Goal: Information Seeking & Learning: Learn about a topic

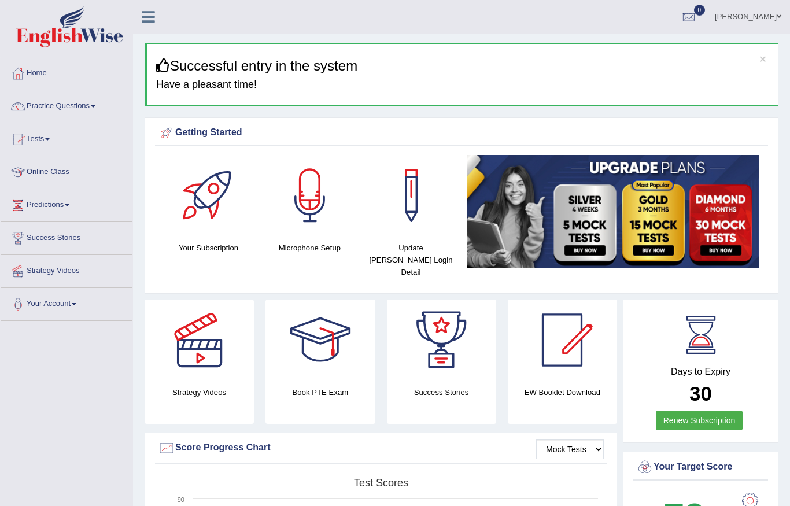
click at [48, 135] on link "Tests" at bounding box center [67, 137] width 132 height 29
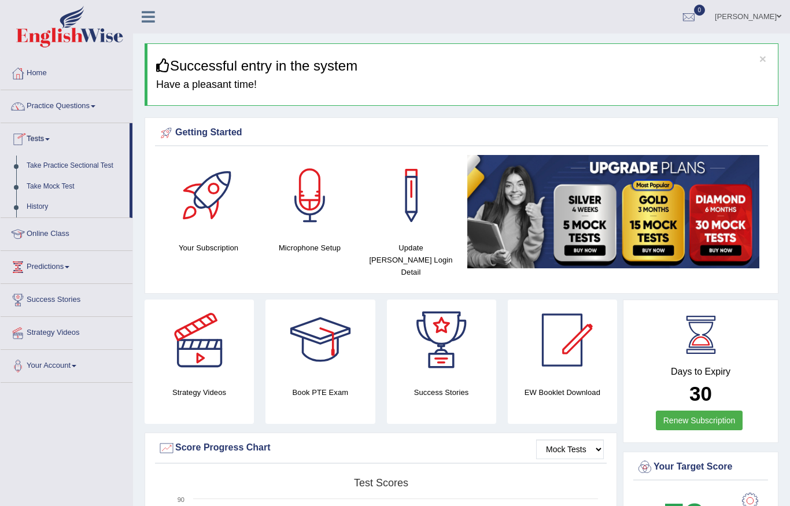
click at [101, 110] on div at bounding box center [395, 253] width 790 height 506
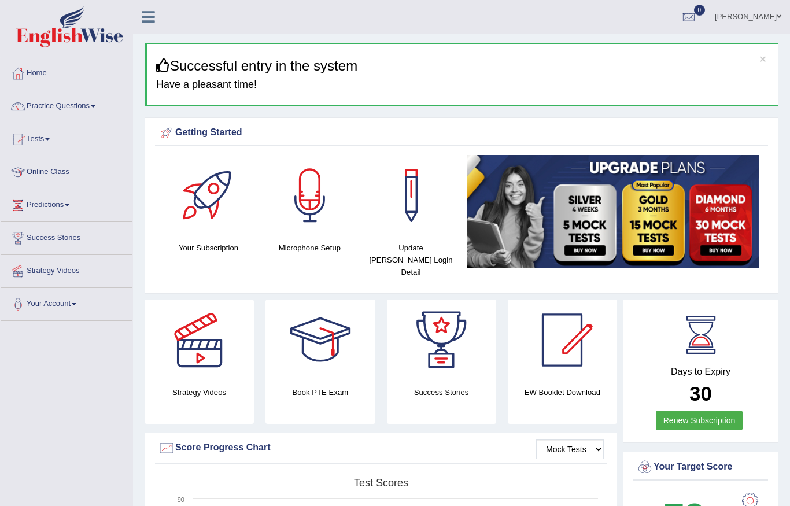
click at [94, 108] on link "Practice Questions" at bounding box center [67, 104] width 132 height 29
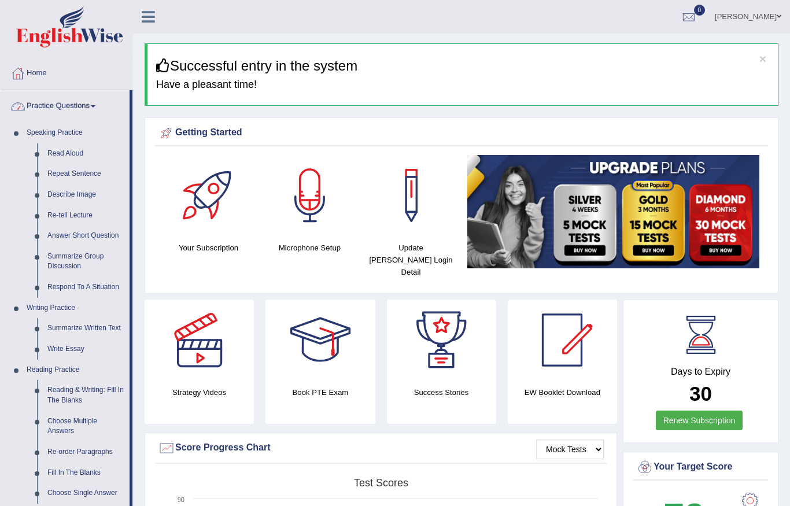
click at [70, 154] on div at bounding box center [395, 253] width 790 height 506
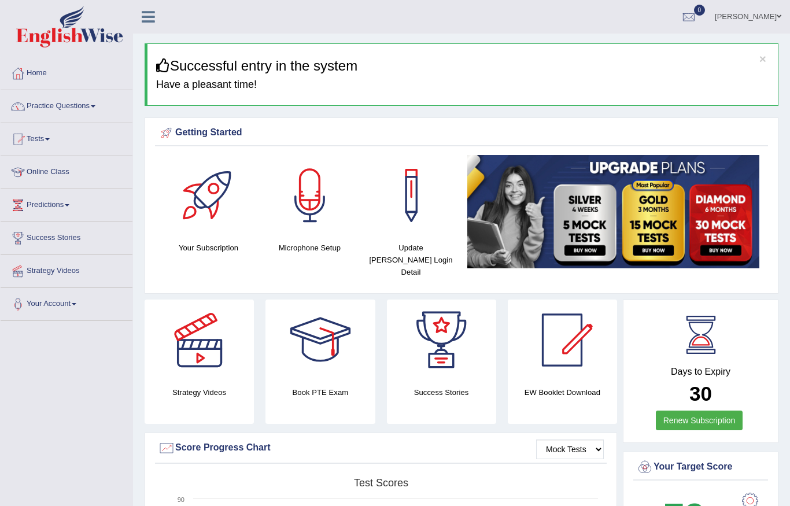
click at [50, 105] on link "Practice Questions" at bounding box center [67, 104] width 132 height 29
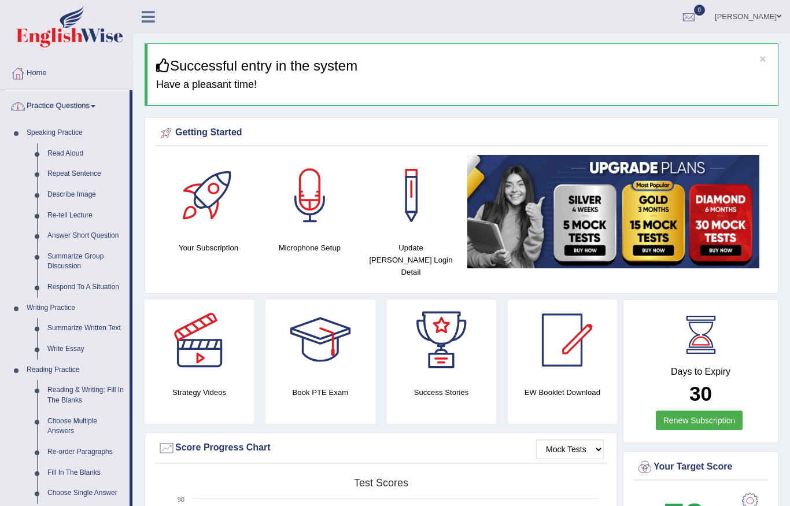
click at [60, 154] on div at bounding box center [395, 253] width 790 height 506
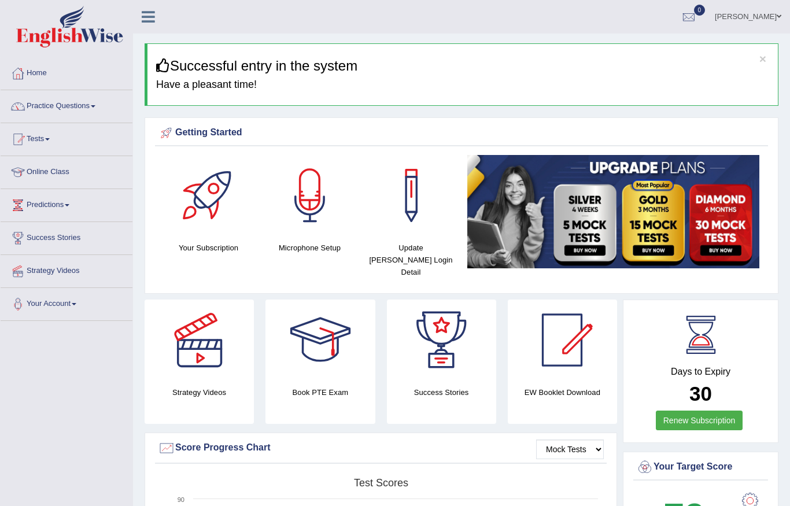
click at [92, 108] on link "Practice Questions" at bounding box center [67, 104] width 132 height 29
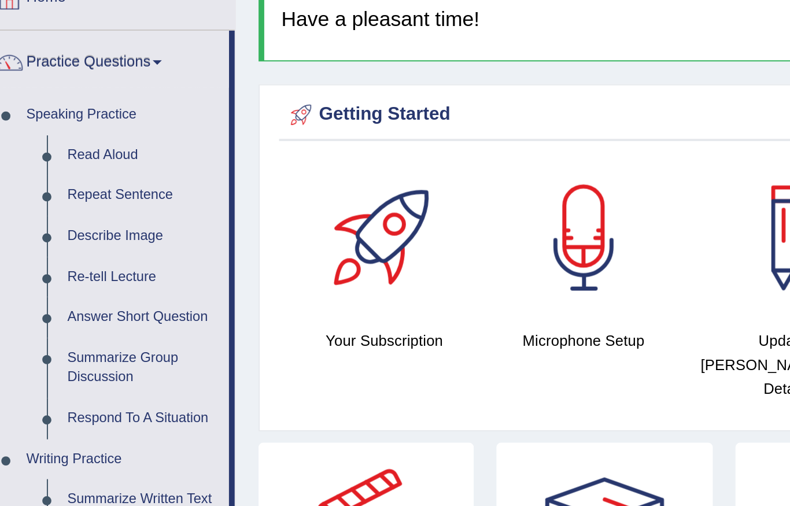
click at [55, 77] on div at bounding box center [395, 253] width 790 height 506
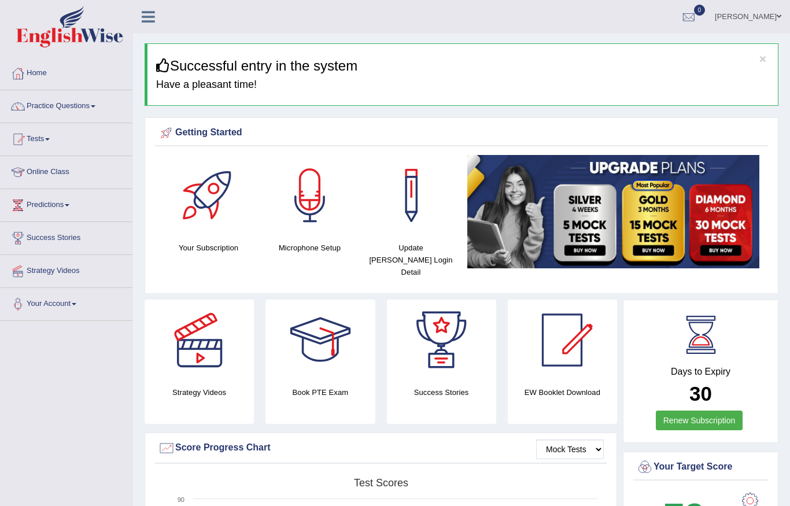
click at [103, 100] on link "Practice Questions" at bounding box center [67, 104] width 132 height 29
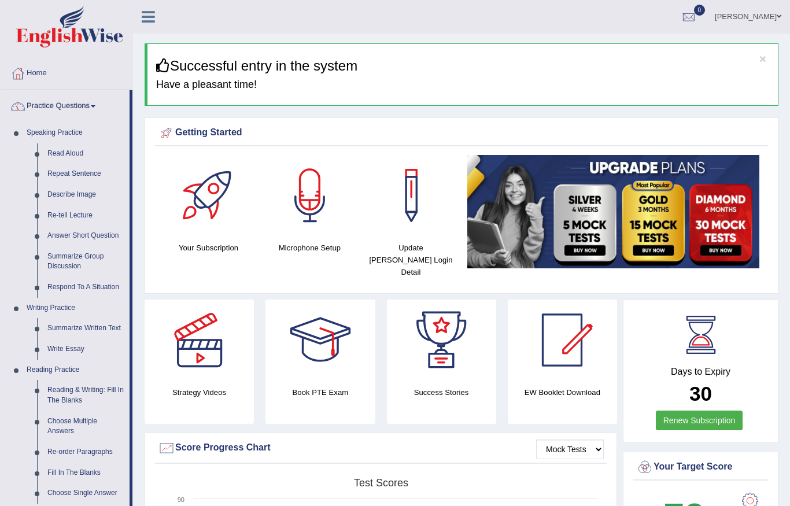
click at [72, 154] on div at bounding box center [395, 253] width 790 height 506
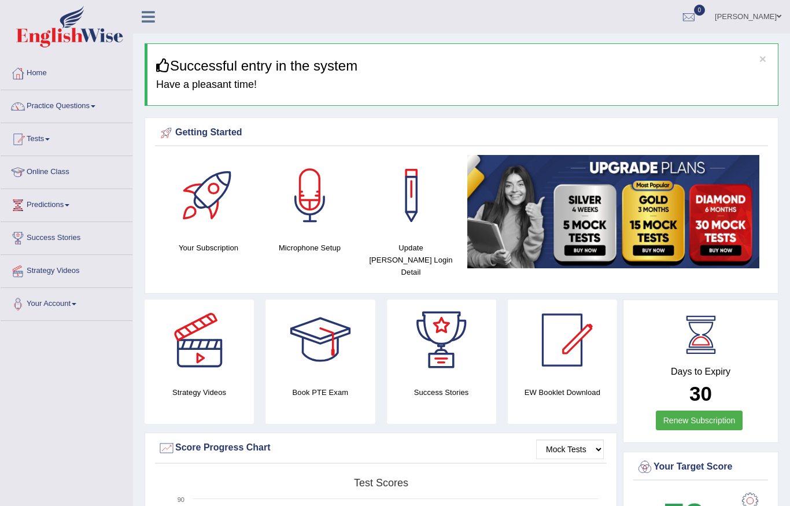
click at [101, 109] on link "Practice Questions" at bounding box center [67, 104] width 132 height 29
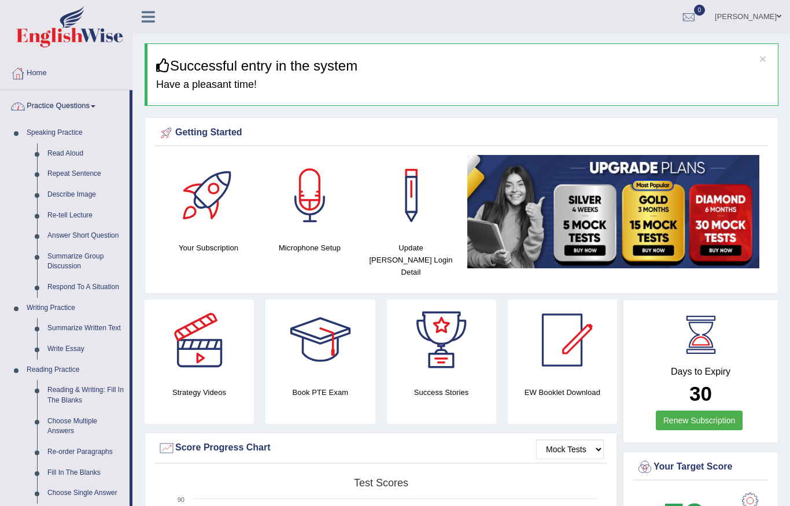
click at [71, 154] on div at bounding box center [395, 253] width 790 height 506
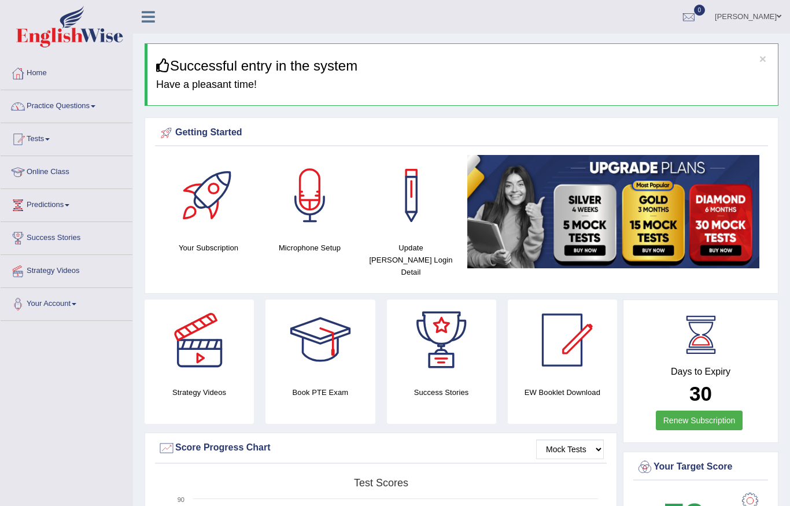
click at [92, 109] on link "Practice Questions" at bounding box center [67, 104] width 132 height 29
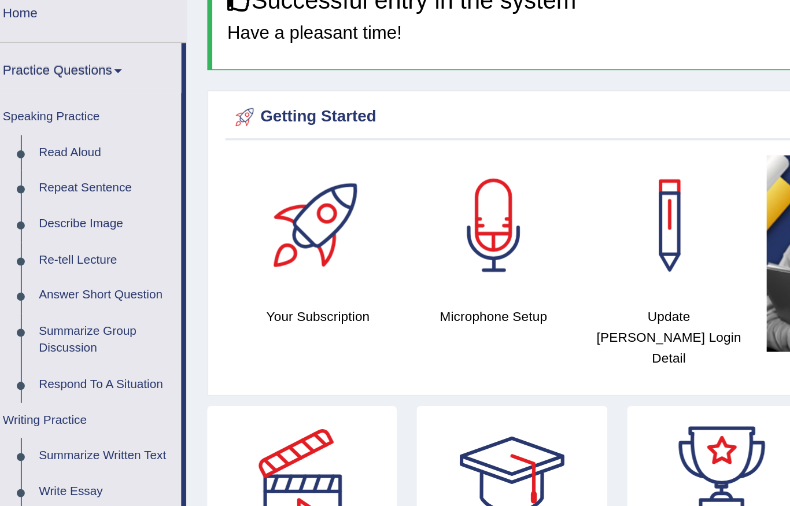
click at [50, 109] on div at bounding box center [395, 253] width 790 height 506
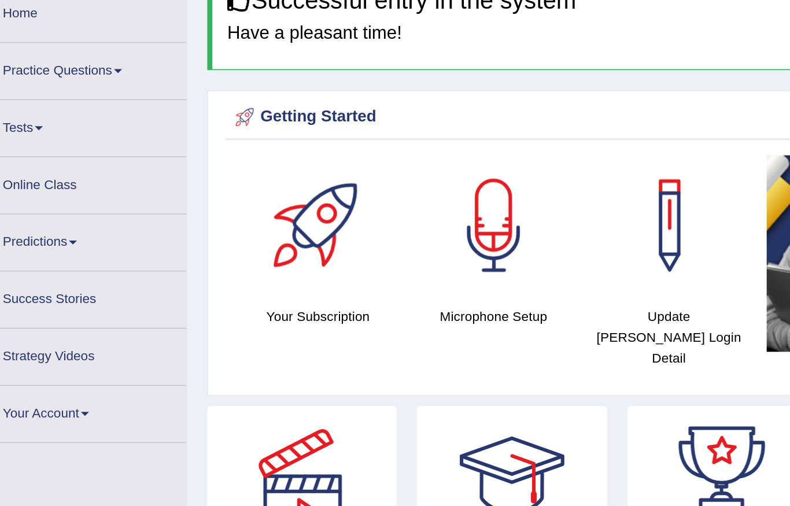
click at [91, 105] on span at bounding box center [93, 106] width 5 height 2
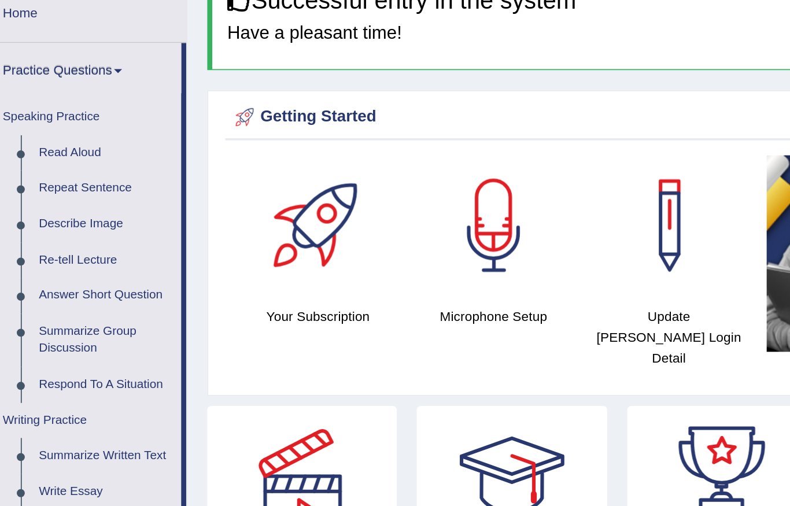
click at [50, 86] on div at bounding box center [395, 253] width 790 height 506
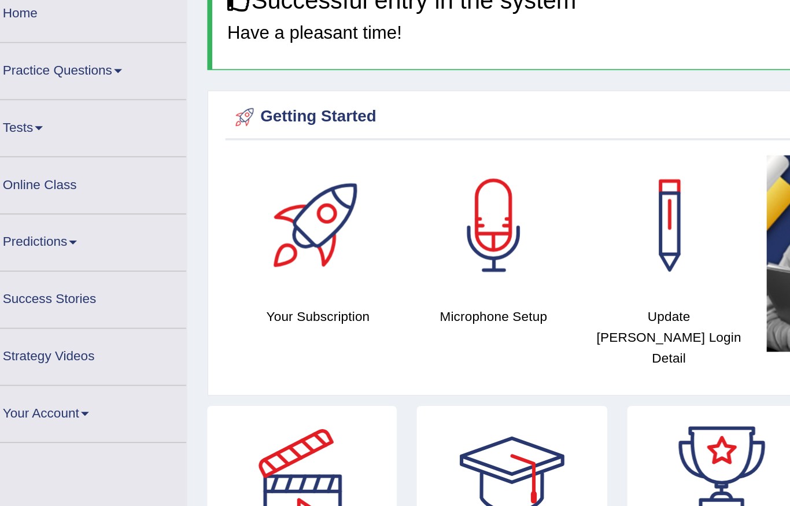
click at [45, 156] on link "Online Class" at bounding box center [67, 170] width 132 height 29
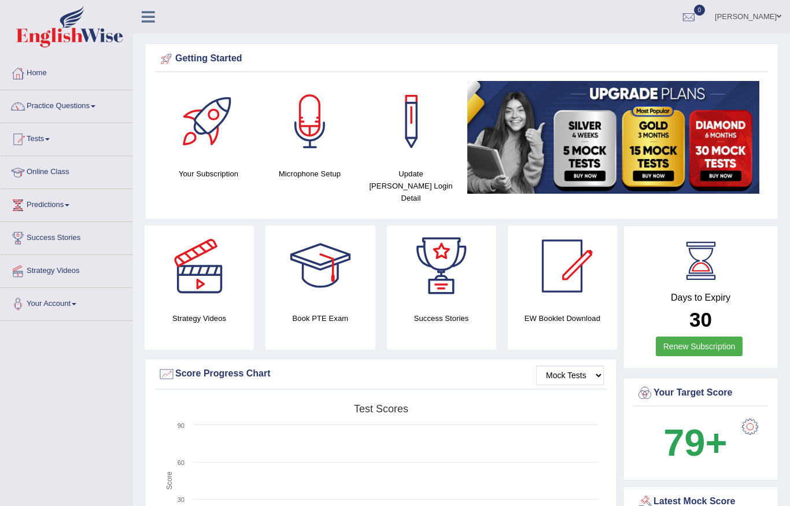
click at [58, 165] on link "Online Class" at bounding box center [67, 170] width 132 height 29
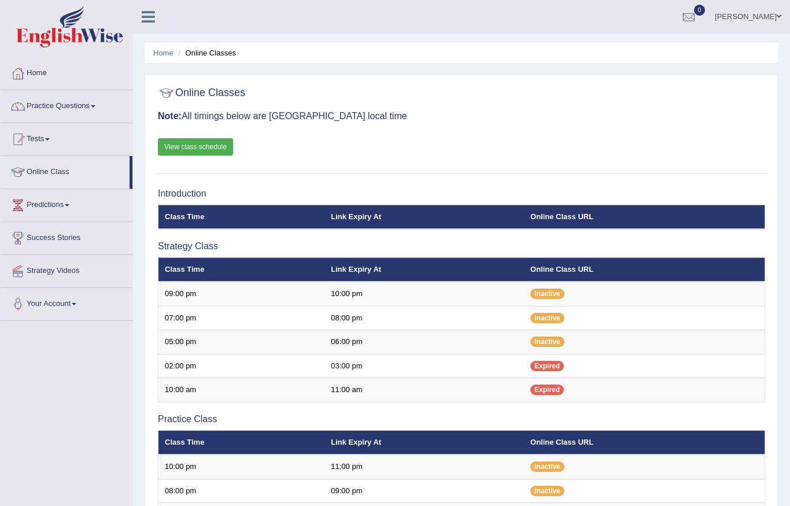
click at [213, 146] on link "View class schedule" at bounding box center [195, 146] width 75 height 17
click at [216, 143] on link "View class schedule" at bounding box center [195, 146] width 75 height 17
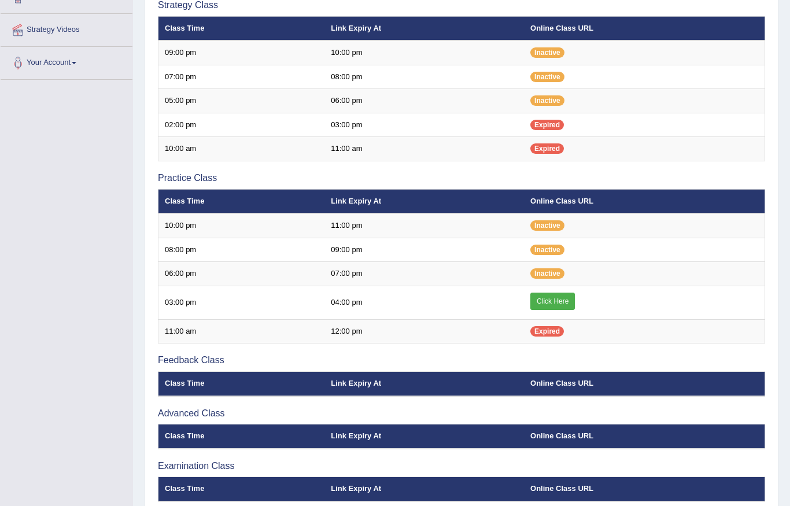
scroll to position [241, 0]
click at [567, 304] on link "Click Here" at bounding box center [552, 301] width 45 height 17
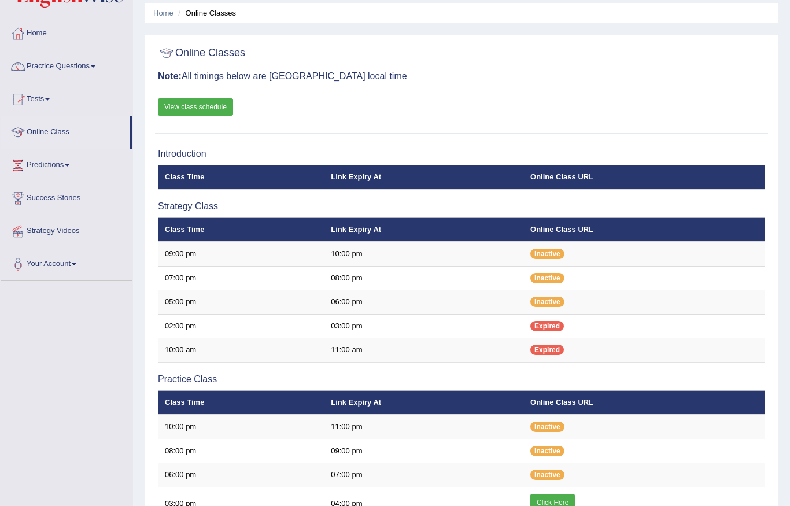
scroll to position [0, 0]
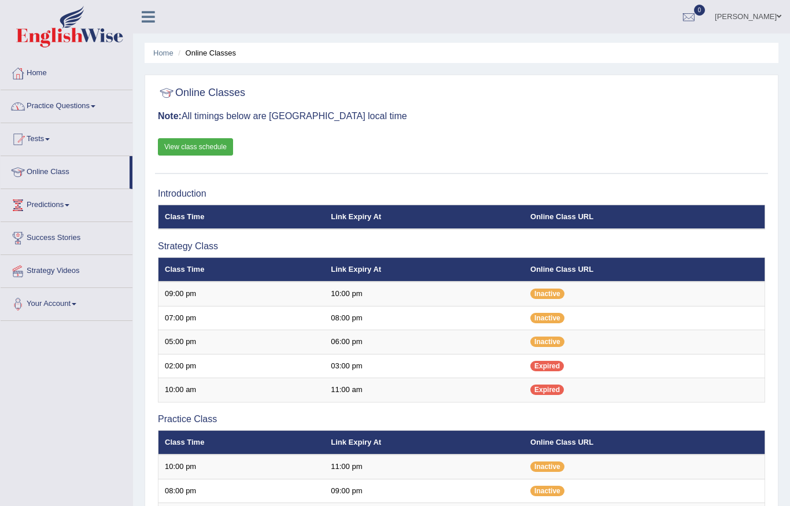
click at [104, 104] on link "Practice Questions" at bounding box center [67, 104] width 132 height 29
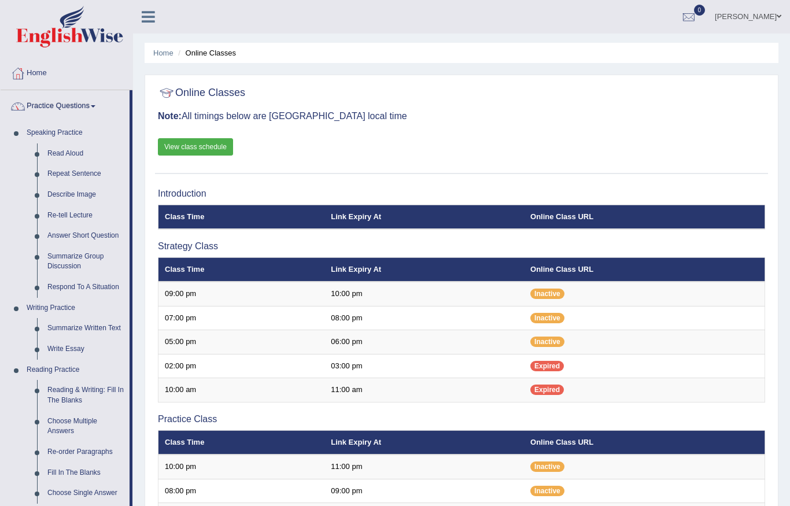
click at [56, 150] on div at bounding box center [395, 253] width 790 height 506
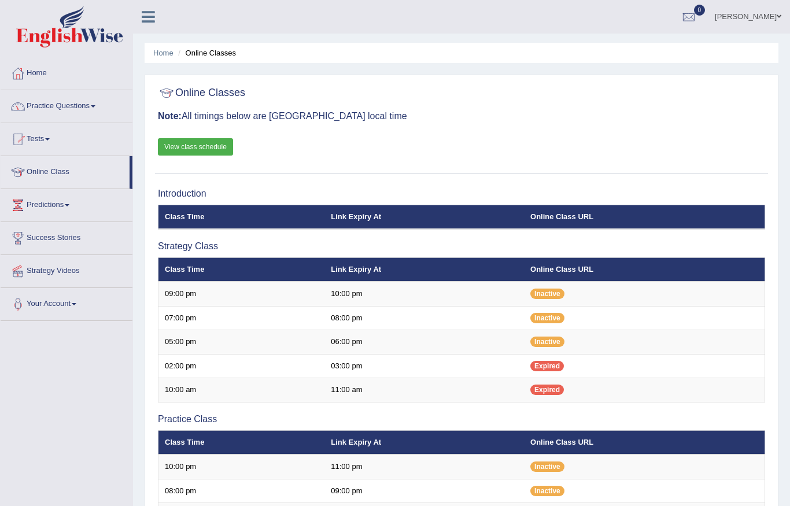
click at [58, 105] on link "Practice Questions" at bounding box center [67, 104] width 132 height 29
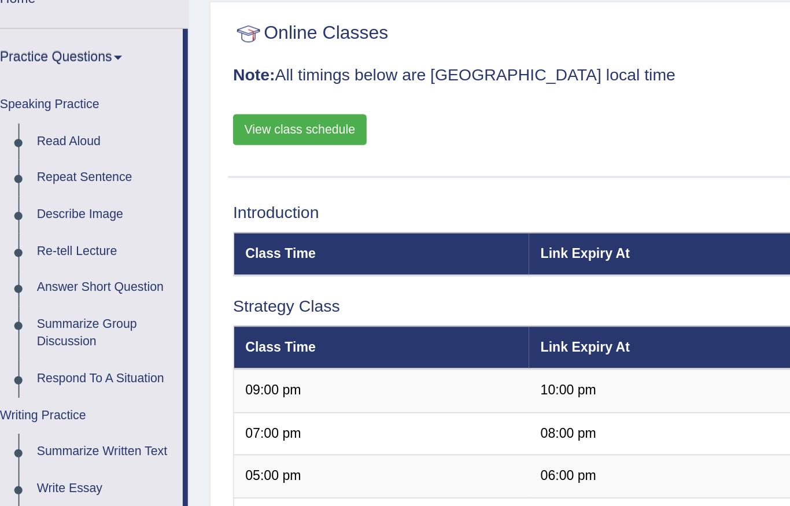
click at [32, 79] on div at bounding box center [395, 253] width 790 height 506
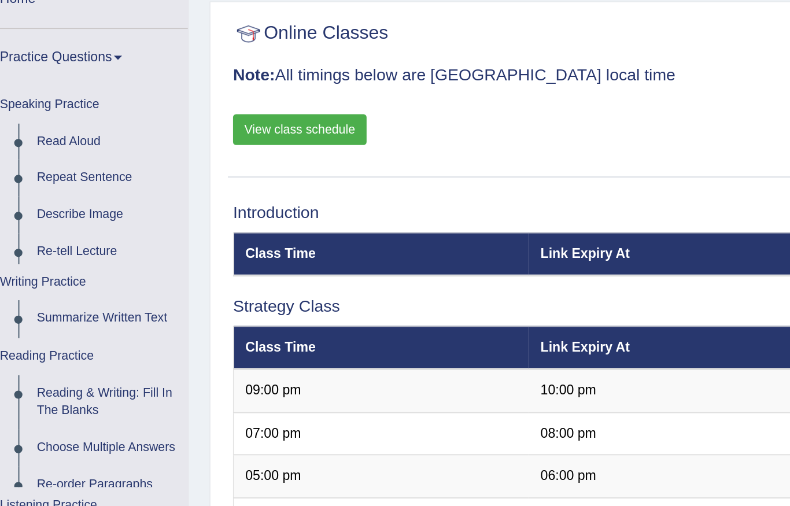
click at [42, 143] on link "Read Aloud" at bounding box center [87, 153] width 90 height 21
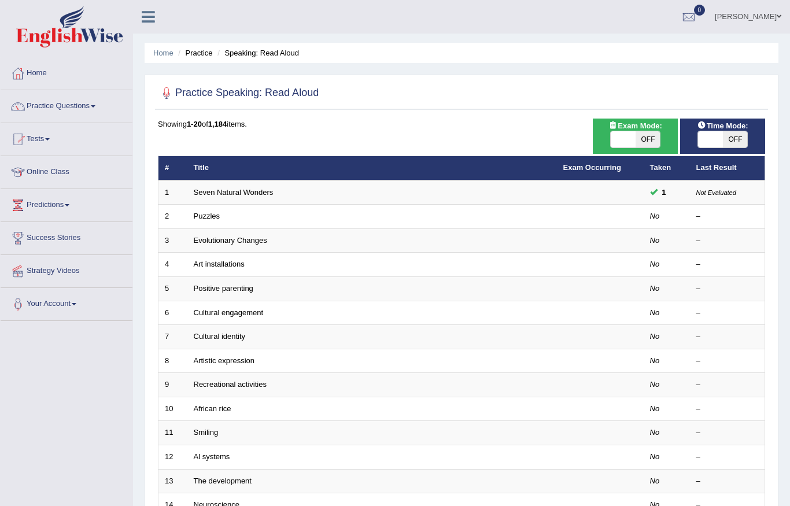
click at [204, 188] on link "Seven Natural Wonders" at bounding box center [234, 192] width 80 height 9
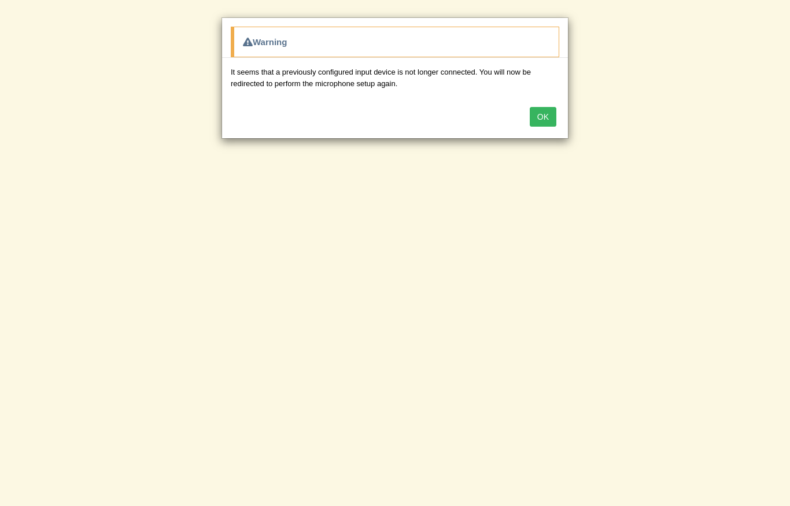
click at [543, 120] on button "OK" at bounding box center [543, 117] width 27 height 20
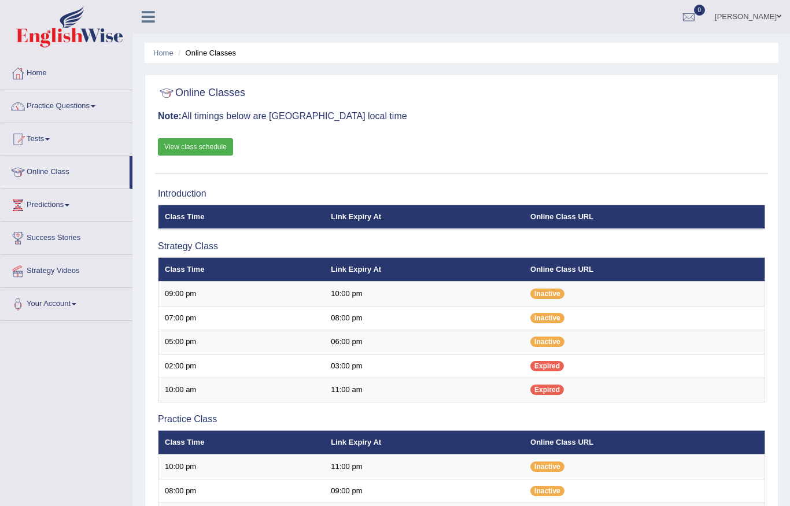
click at [82, 113] on link "Practice Questions" at bounding box center [67, 104] width 132 height 29
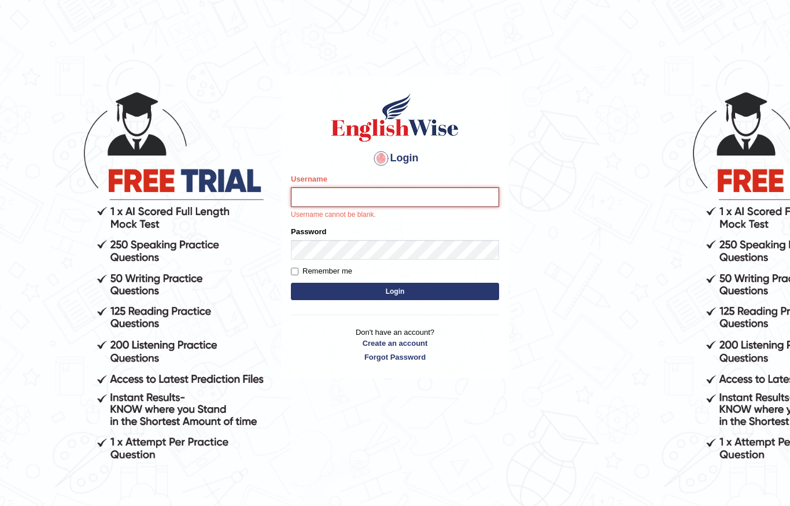
type input "MuskaanV"
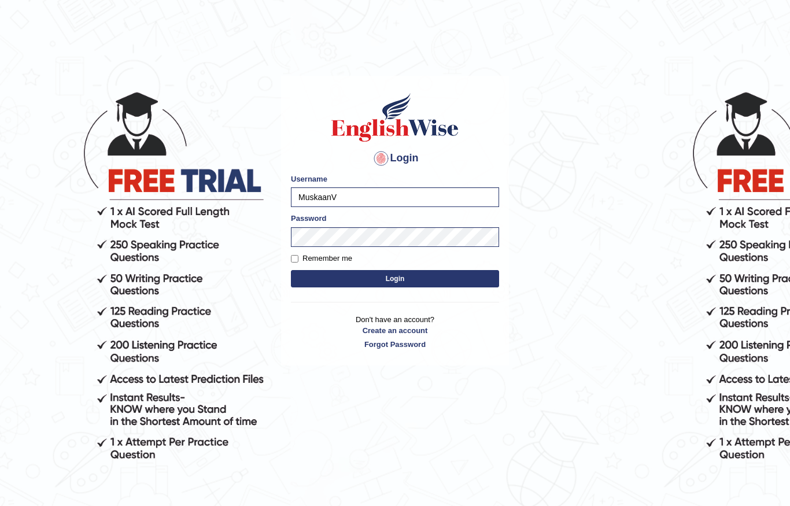
click at [467, 272] on button "Login" at bounding box center [395, 278] width 208 height 17
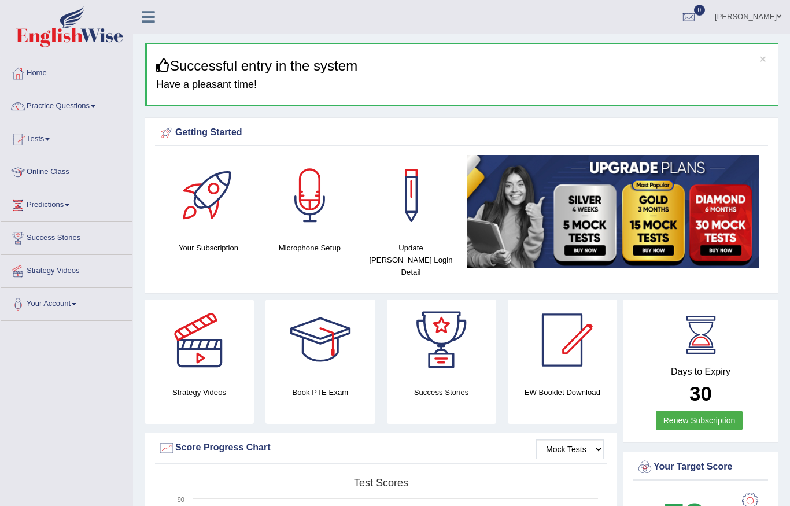
click at [95, 105] on link "Practice Questions" at bounding box center [67, 104] width 132 height 29
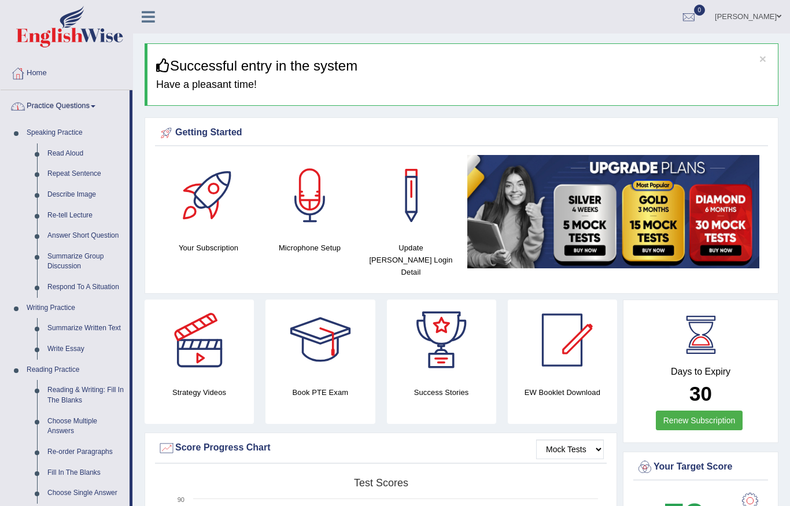
click at [60, 153] on div at bounding box center [395, 253] width 790 height 506
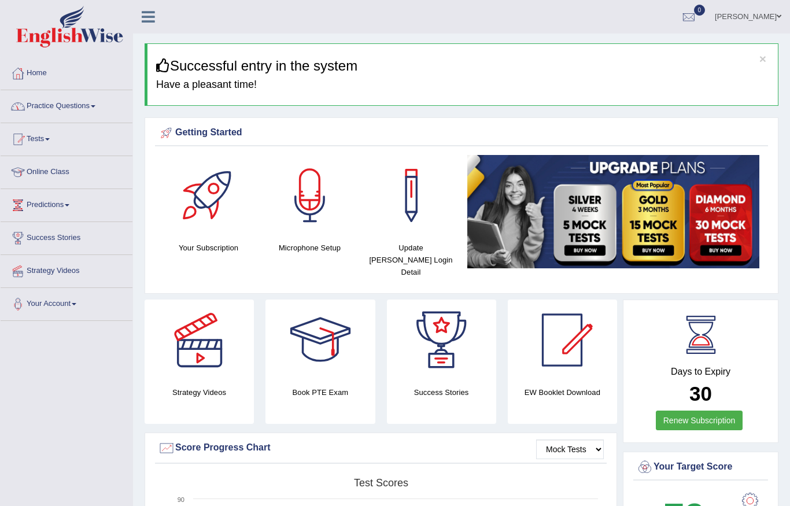
click at [52, 106] on link "Practice Questions" at bounding box center [67, 104] width 132 height 29
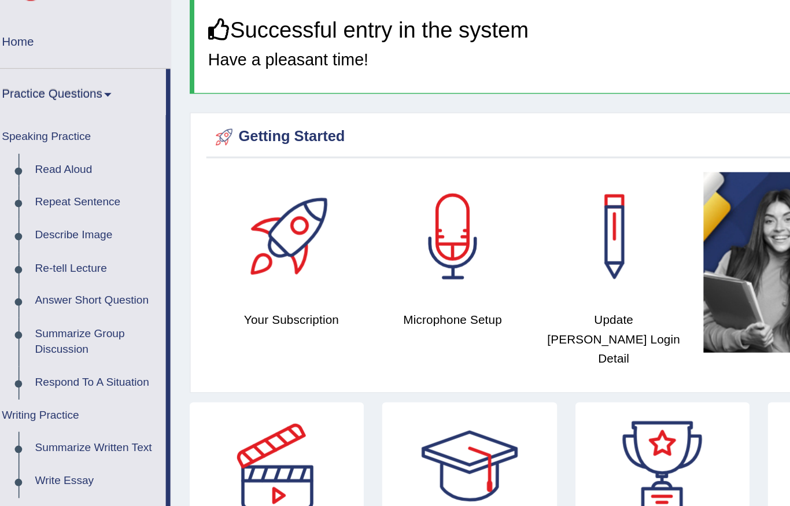
click at [46, 108] on div at bounding box center [395, 253] width 790 height 506
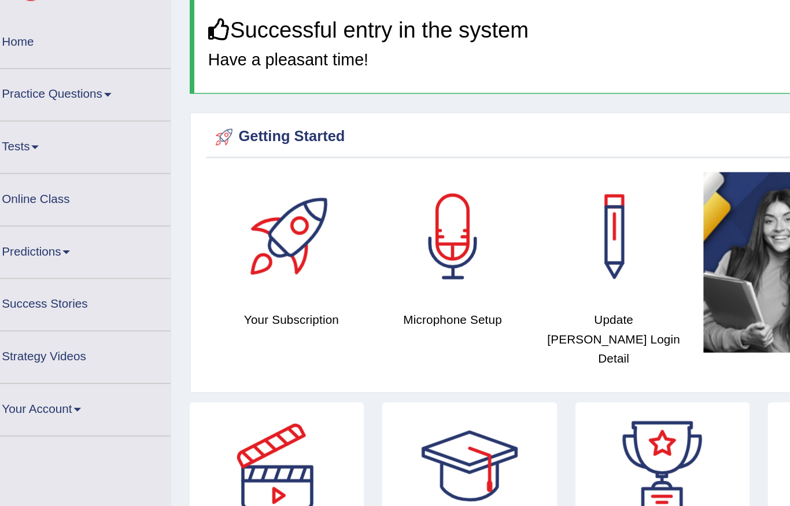
click at [23, 90] on link "Practice Questions" at bounding box center [67, 104] width 132 height 29
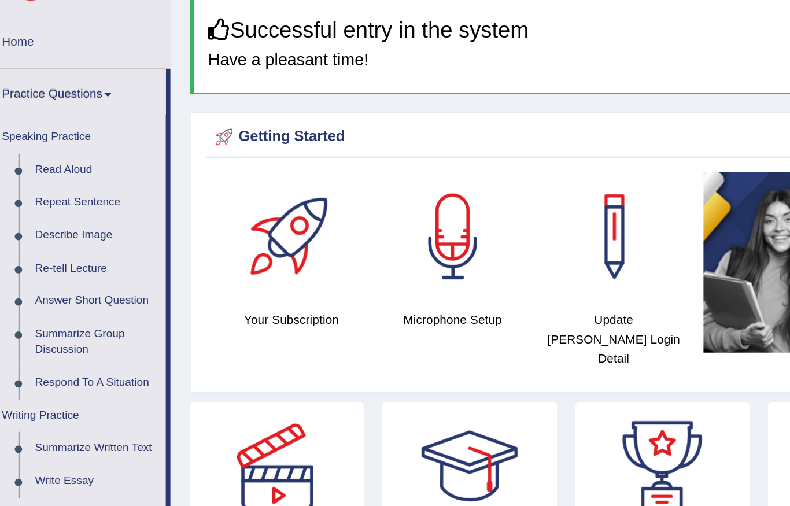
click at [48, 105] on div at bounding box center [395, 253] width 790 height 506
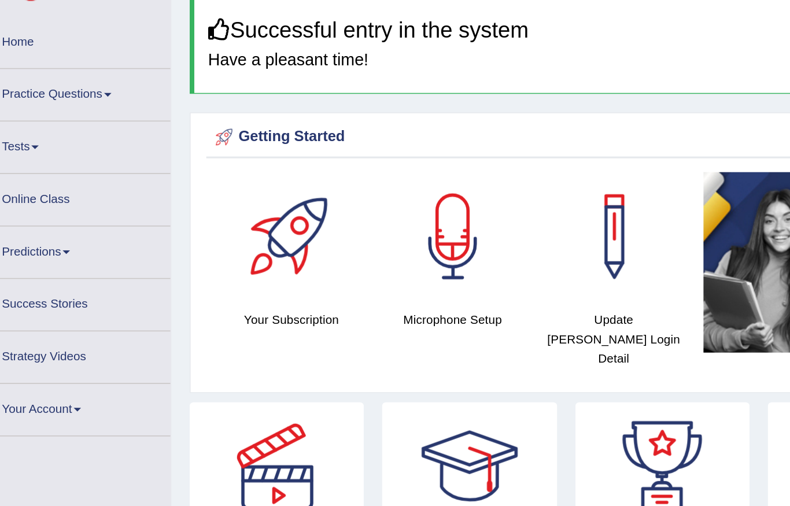
click at [17, 90] on link "Practice Questions" at bounding box center [67, 104] width 132 height 29
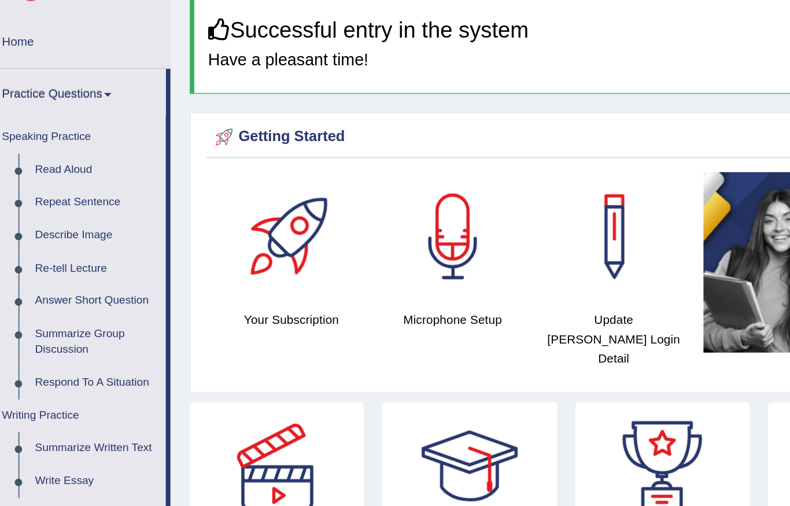
click at [49, 107] on div at bounding box center [395, 253] width 790 height 506
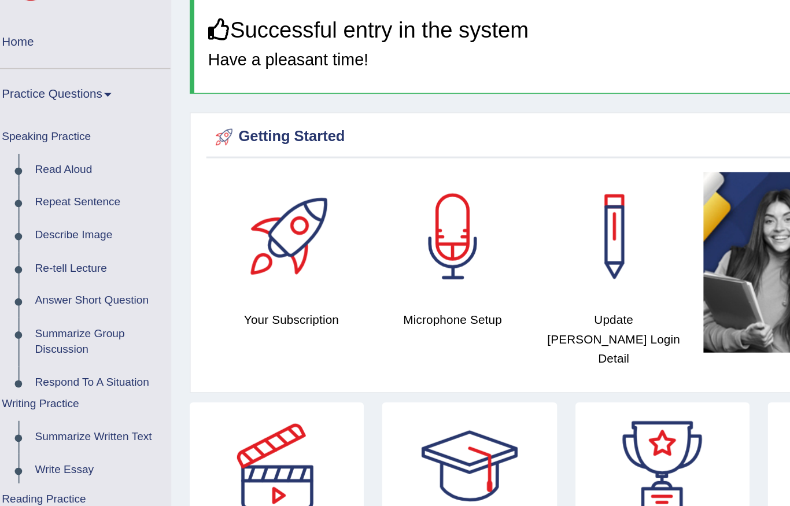
click at [52, 143] on link "Read Aloud" at bounding box center [87, 153] width 90 height 21
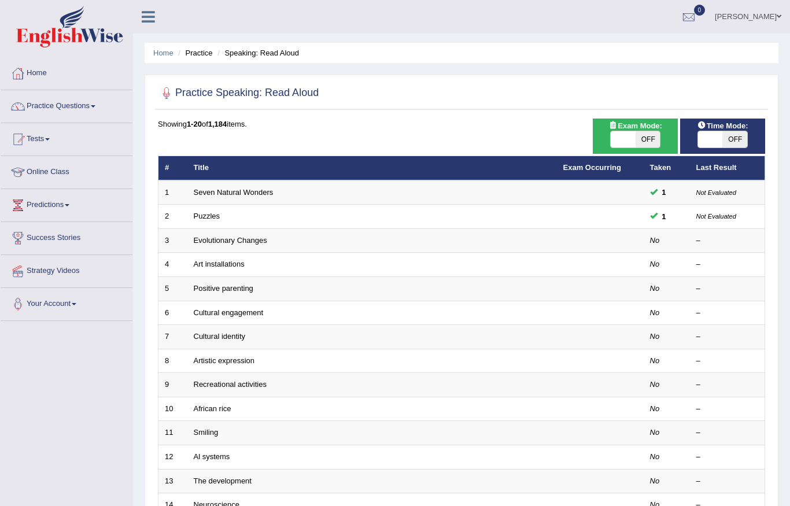
click at [254, 193] on link "Seven Natural Wonders" at bounding box center [234, 192] width 80 height 9
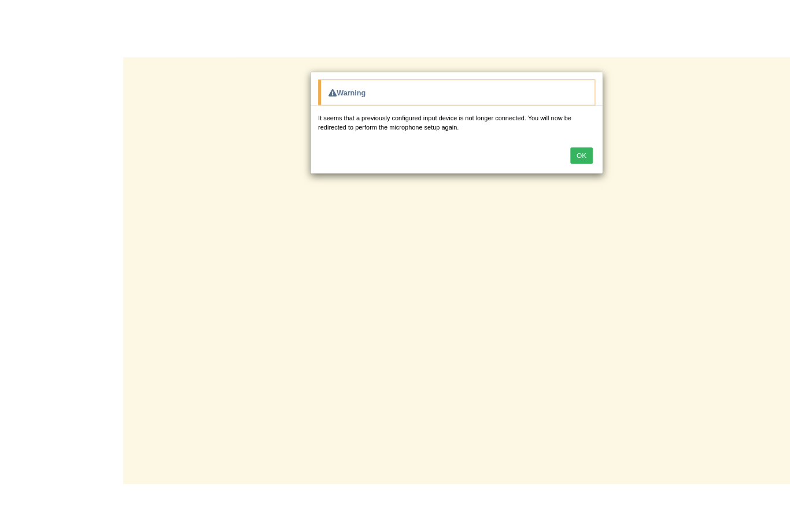
scroll to position [24, 0]
